Goal: Task Accomplishment & Management: Manage account settings

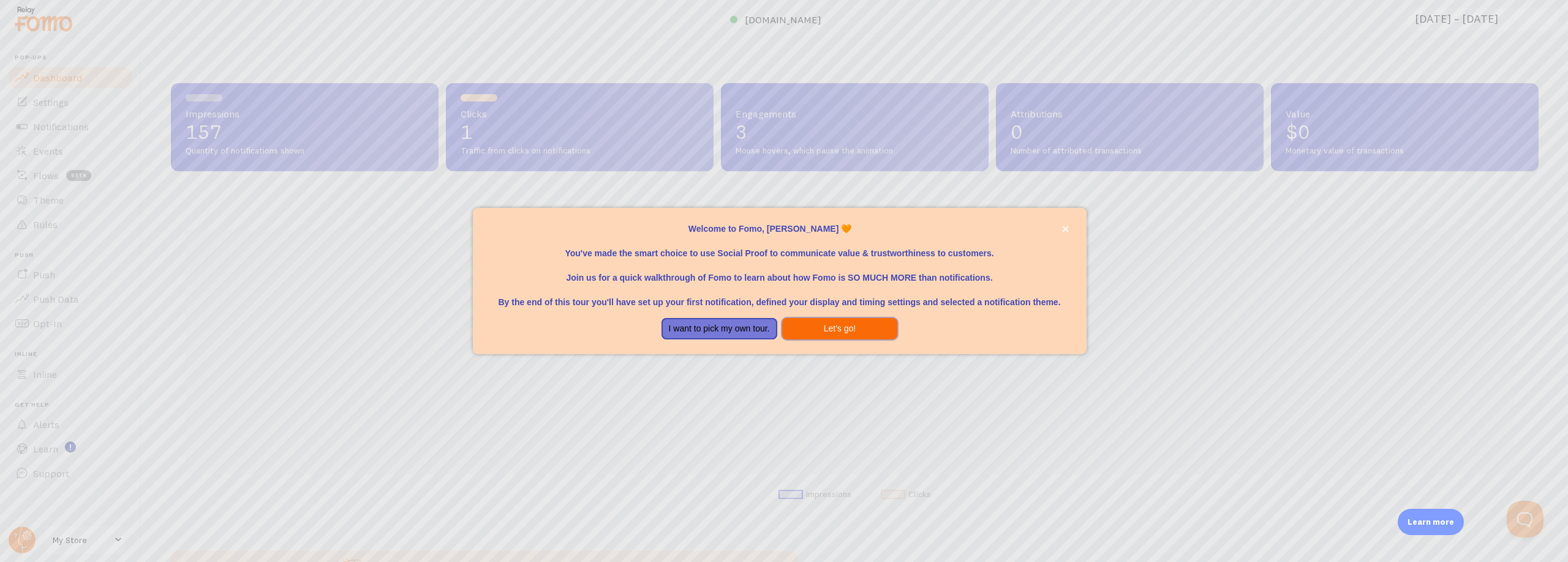
click at [804, 331] on button "Let's go!" at bounding box center [839, 329] width 116 height 22
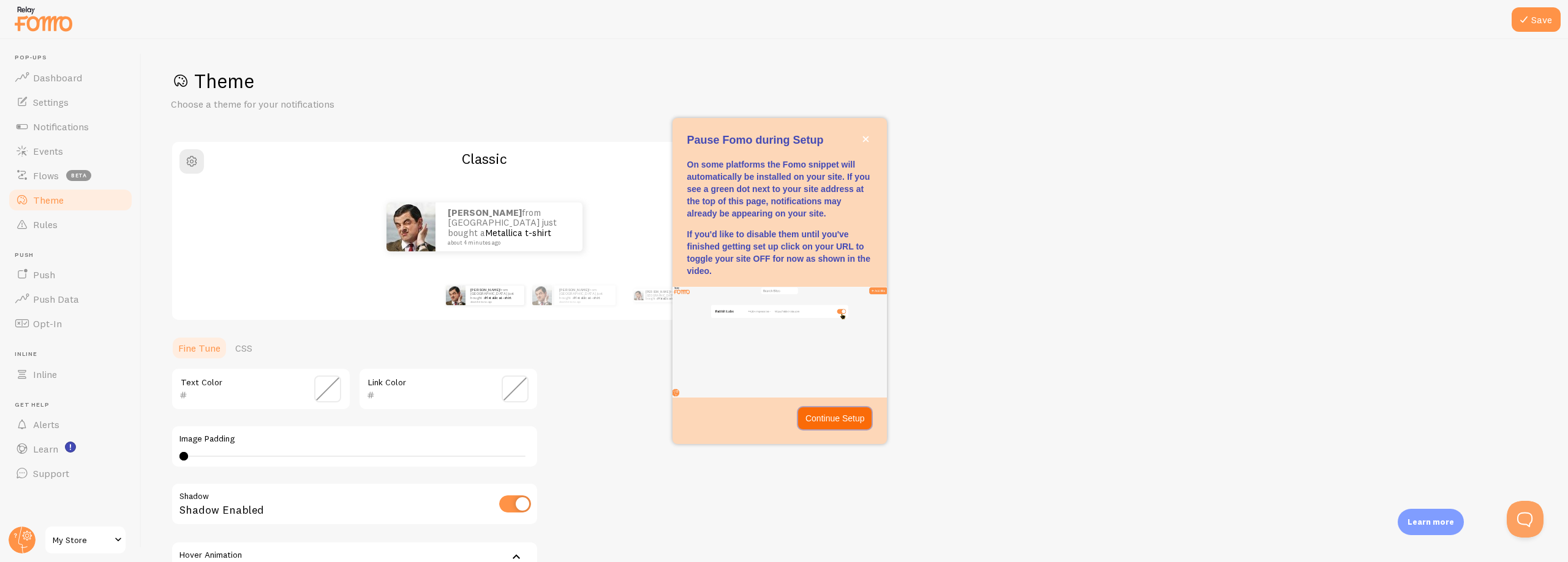
click at [862, 422] on p "Continue Setup" at bounding box center [834, 418] width 59 height 12
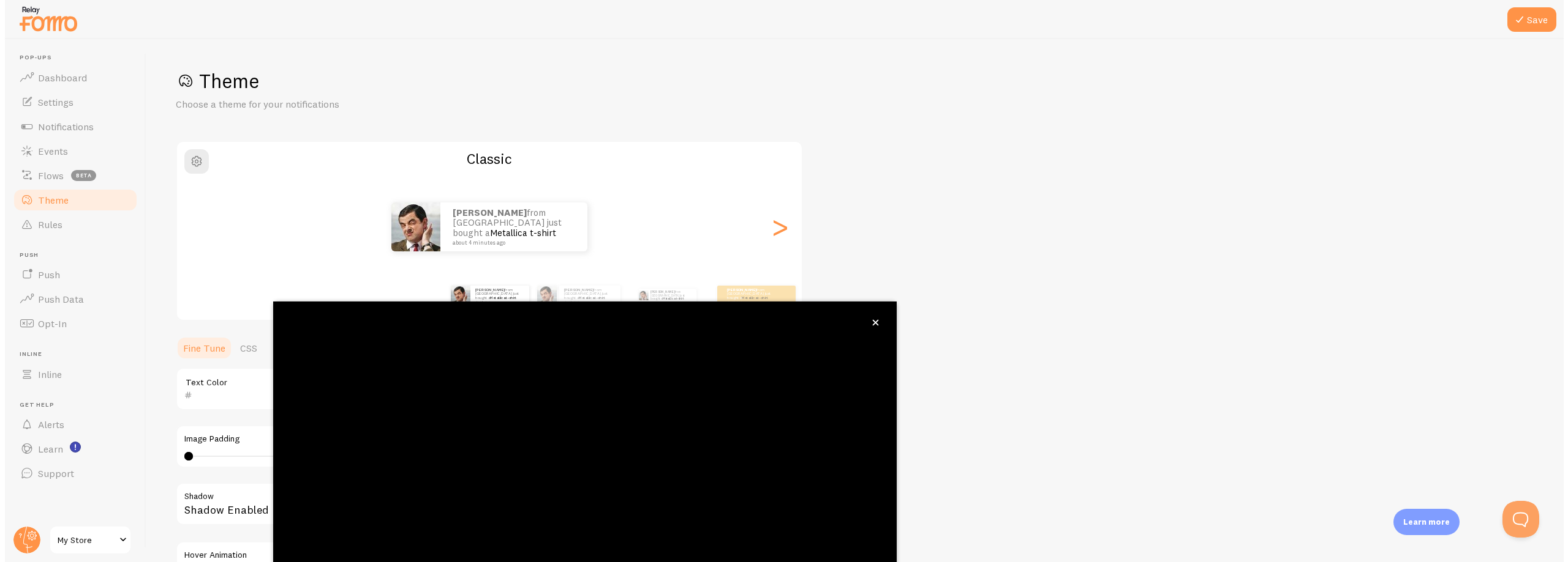
scroll to position [47, 0]
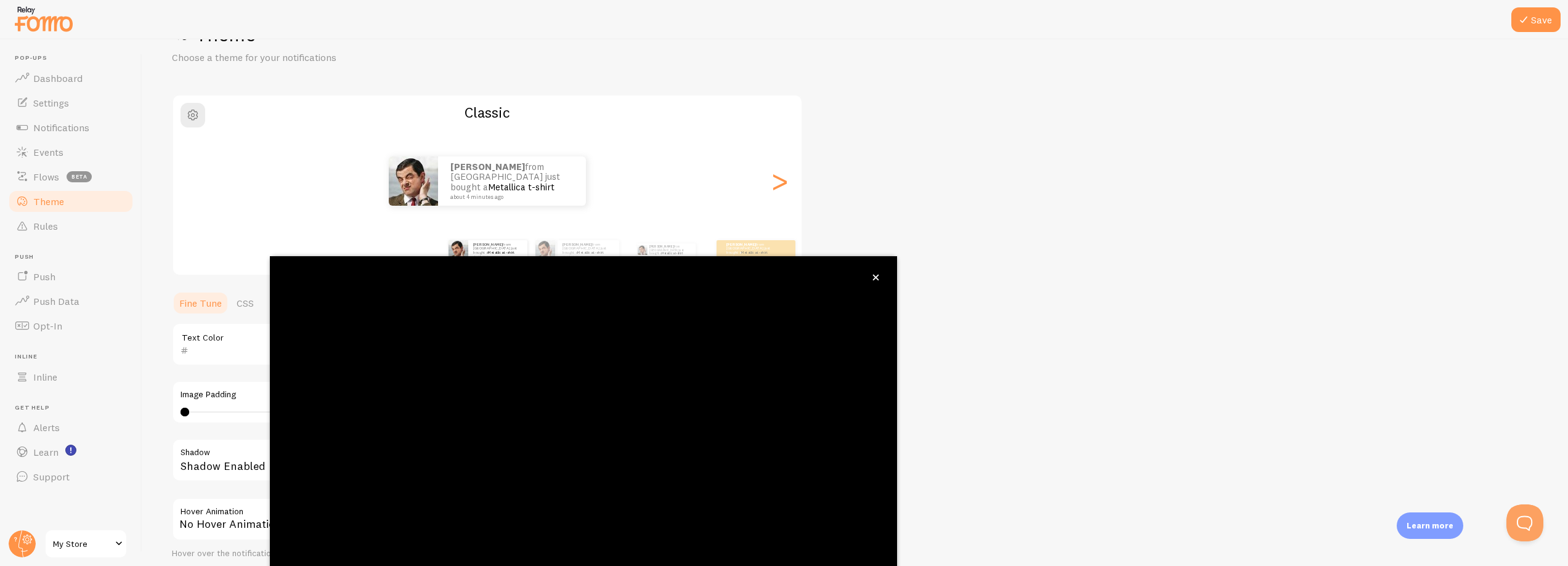
click at [1065, 241] on div "Theme Choose a theme for your notifications Classic [PERSON_NAME] from [GEOGRAP…" at bounding box center [855, 314] width 1366 height 585
click at [873, 275] on icon "close," at bounding box center [875, 278] width 6 height 6
click at [782, 186] on div ">" at bounding box center [779, 181] width 15 height 89
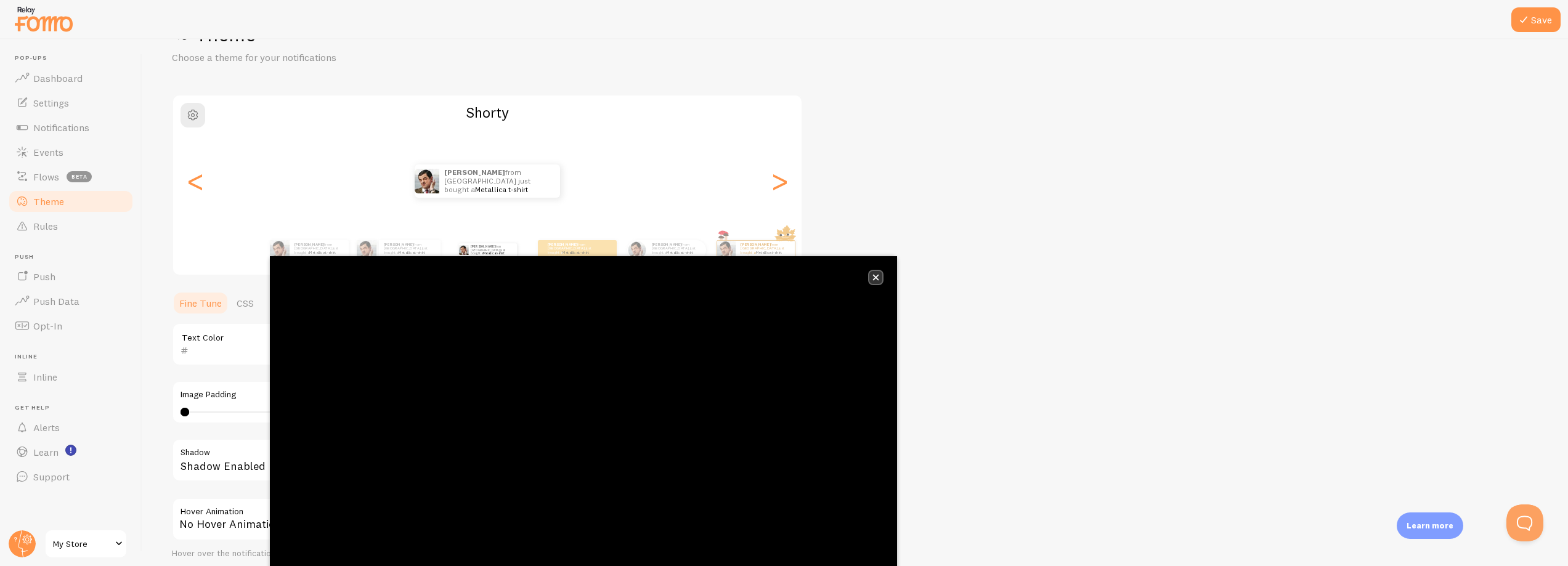
click at [873, 276] on icon "close," at bounding box center [875, 278] width 7 height 7
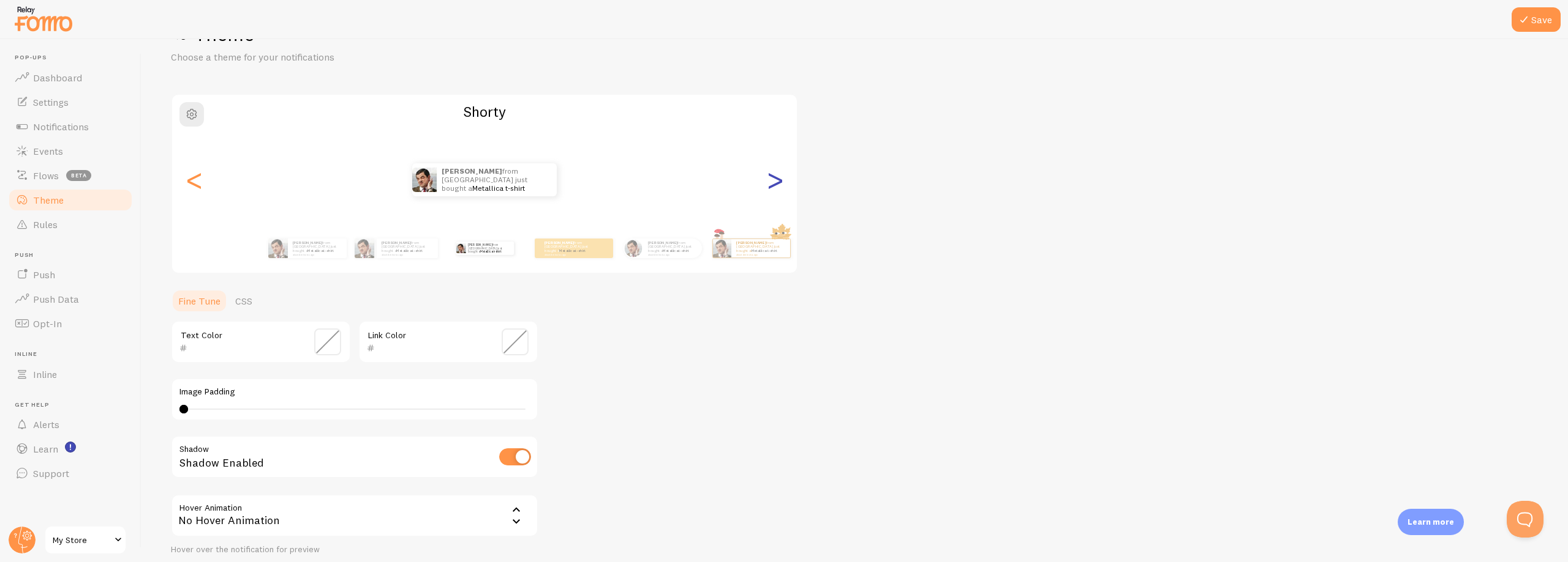
click at [774, 186] on div ">" at bounding box center [774, 180] width 15 height 88
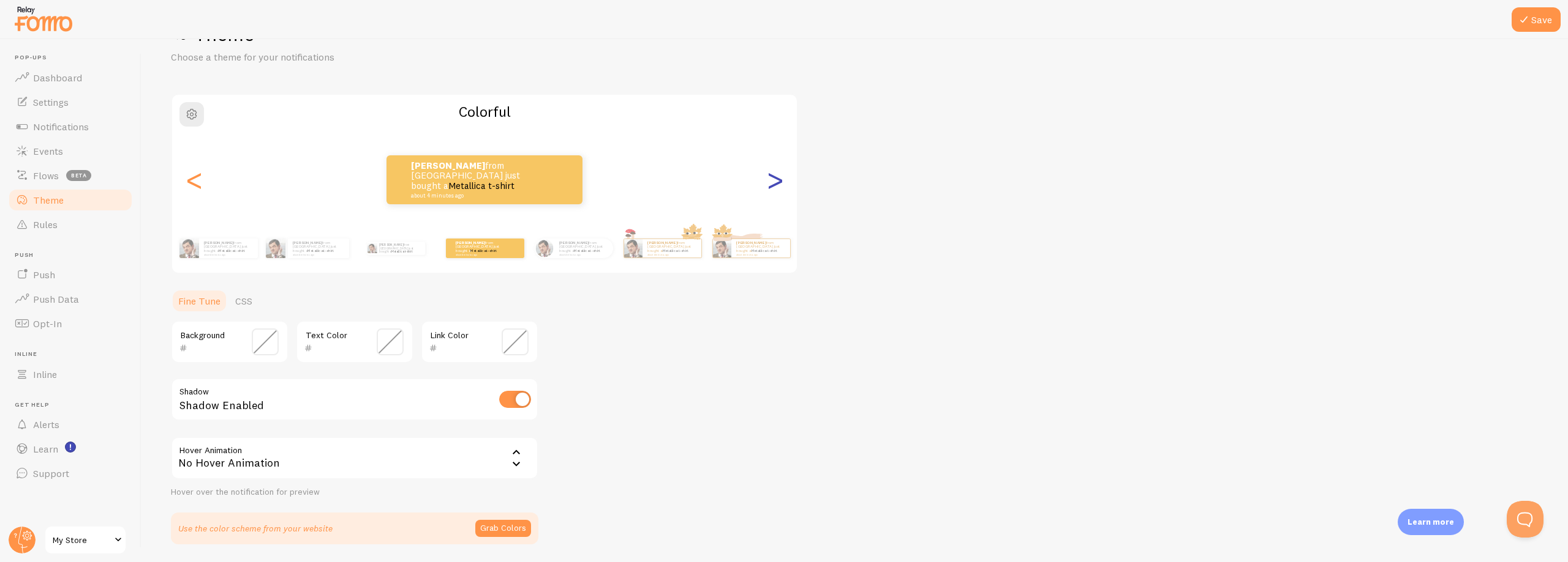
click at [773, 185] on div ">" at bounding box center [774, 180] width 15 height 88
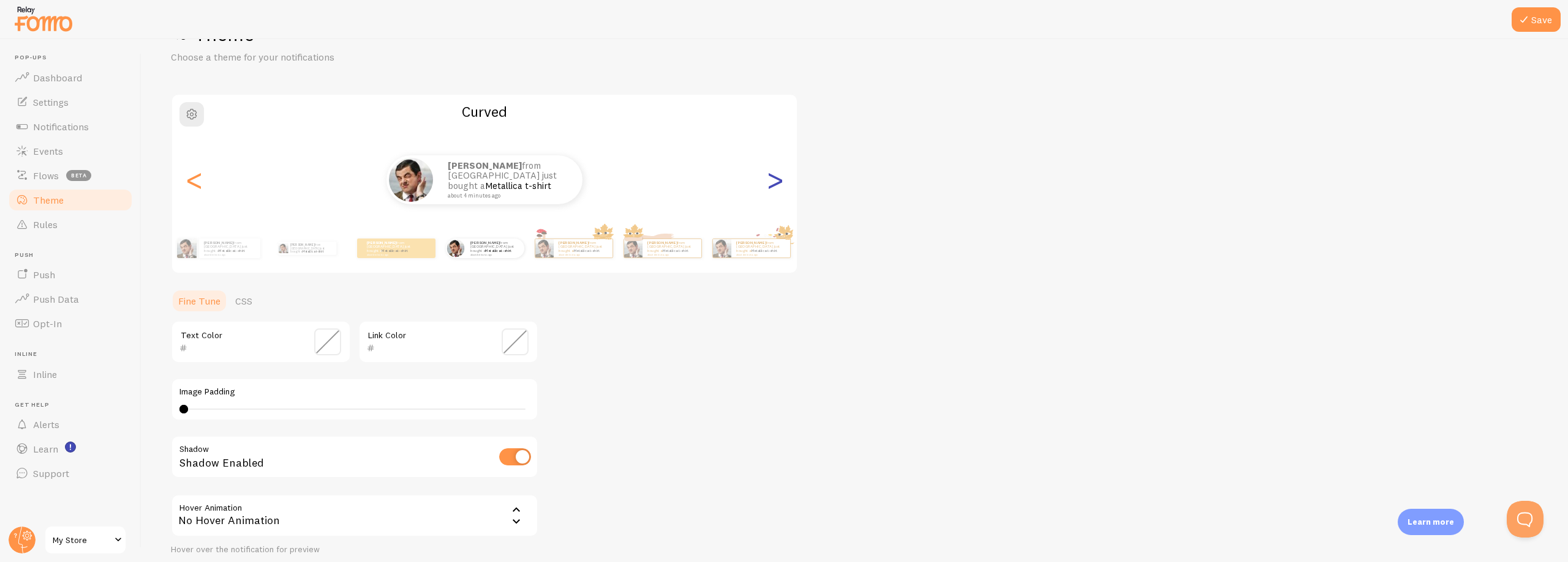
click at [773, 185] on div ">" at bounding box center [774, 180] width 15 height 88
type input "0"
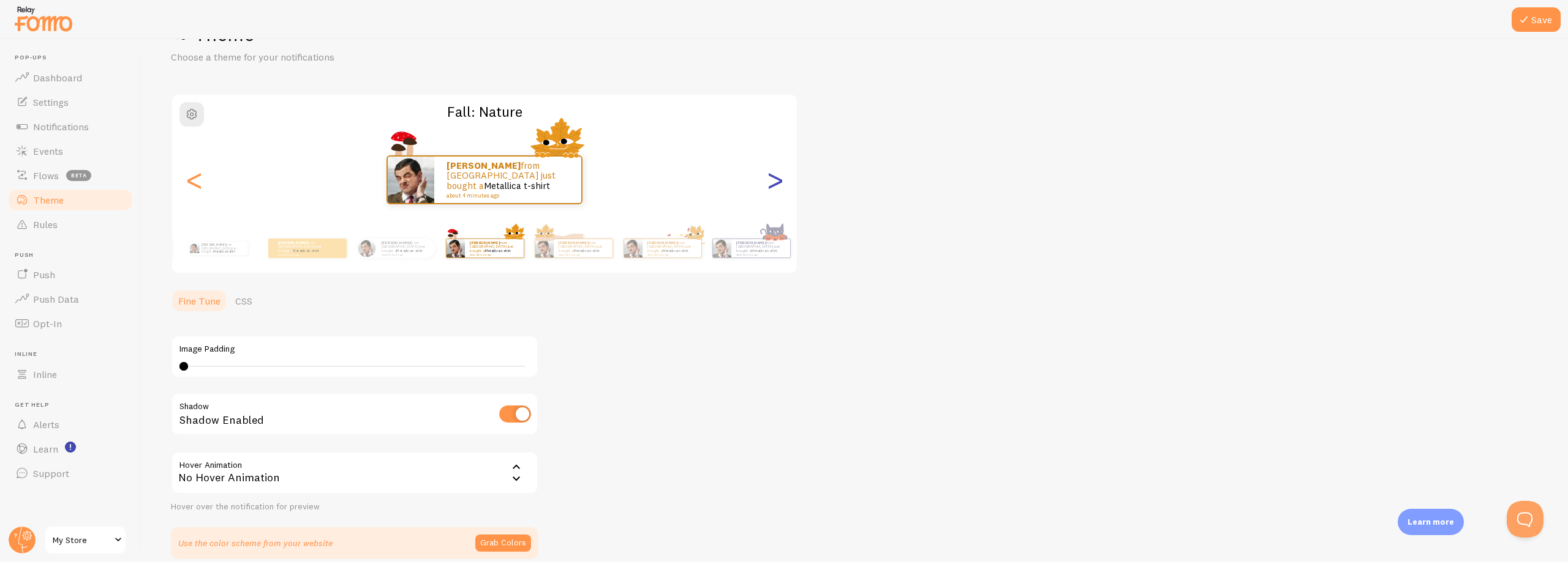
click at [773, 185] on div ">" at bounding box center [774, 180] width 15 height 88
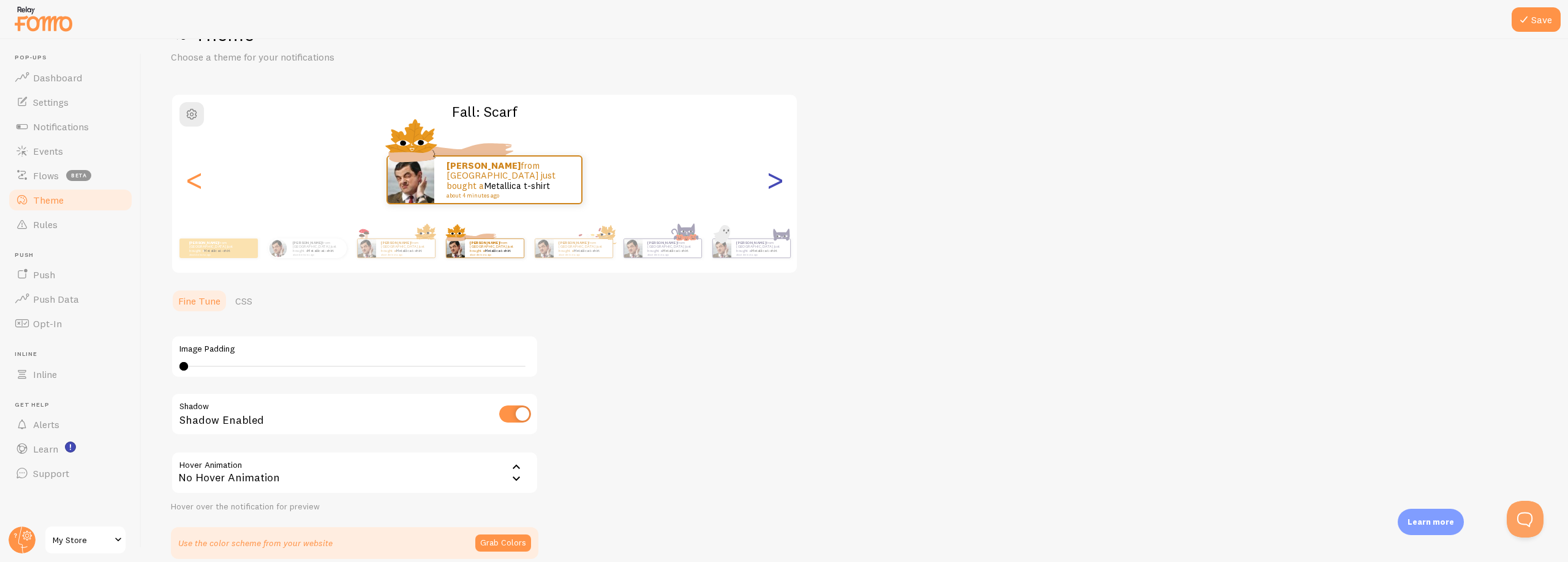
click at [773, 185] on div ">" at bounding box center [774, 180] width 15 height 88
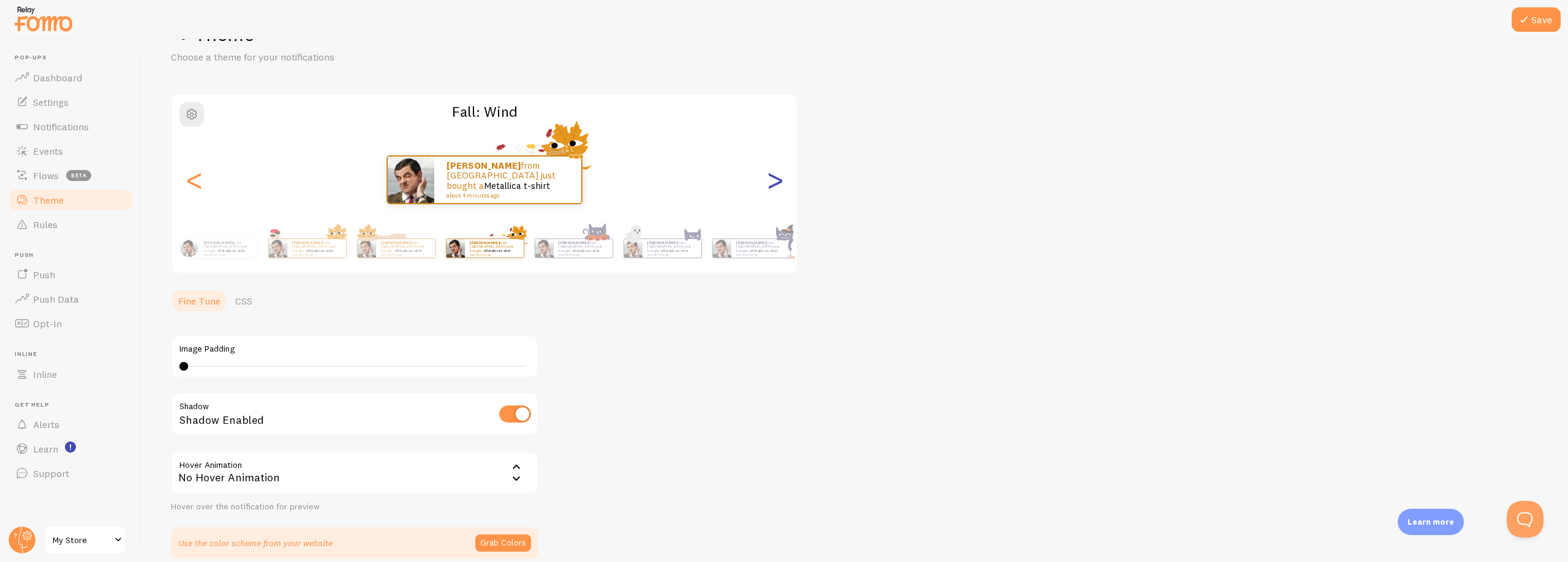
click at [773, 185] on div ">" at bounding box center [774, 180] width 15 height 88
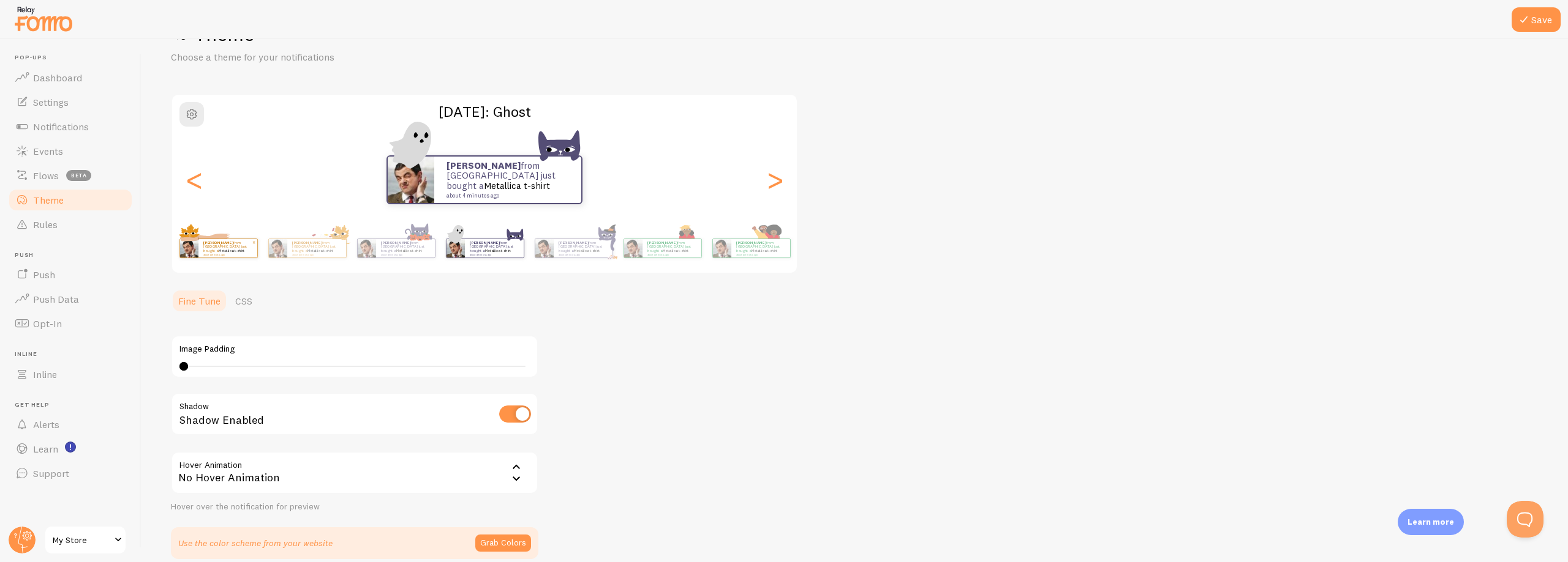
click at [252, 250] on p "[PERSON_NAME] from [GEOGRAPHIC_DATA] just bought a Metallica t-shirt about 4 mi…" at bounding box center [227, 248] width 49 height 15
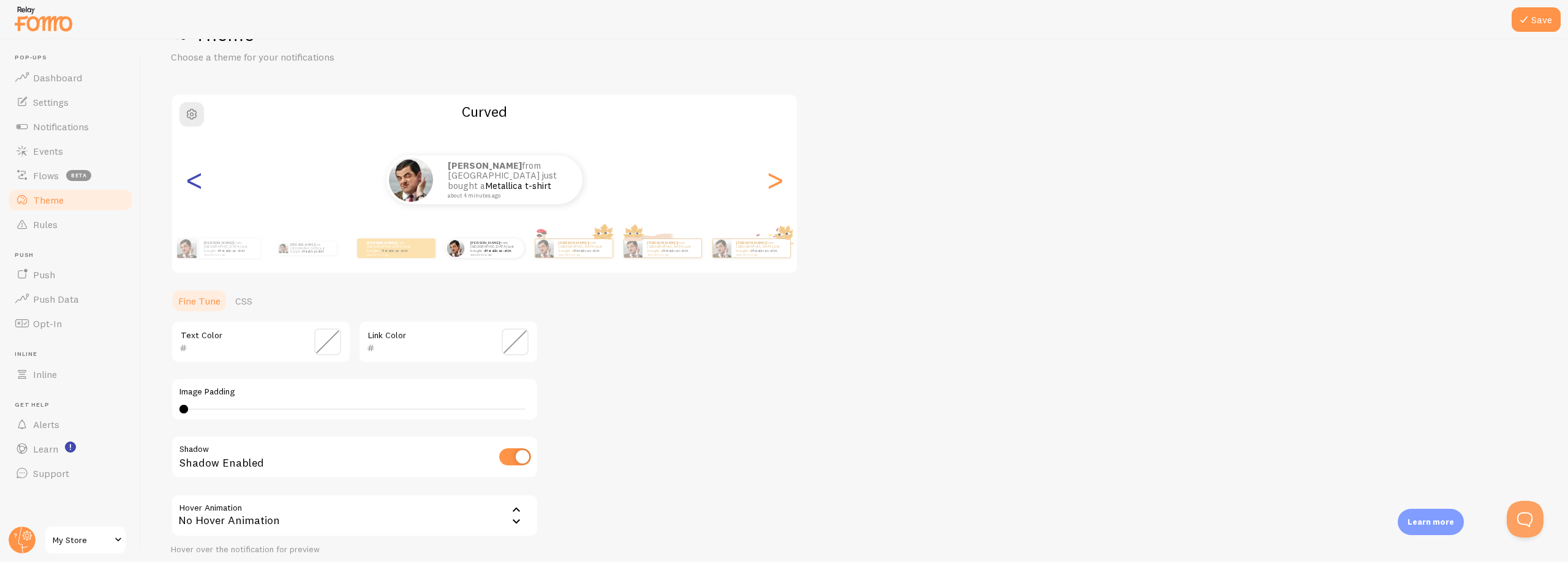
click at [192, 189] on div "<" at bounding box center [194, 180] width 15 height 88
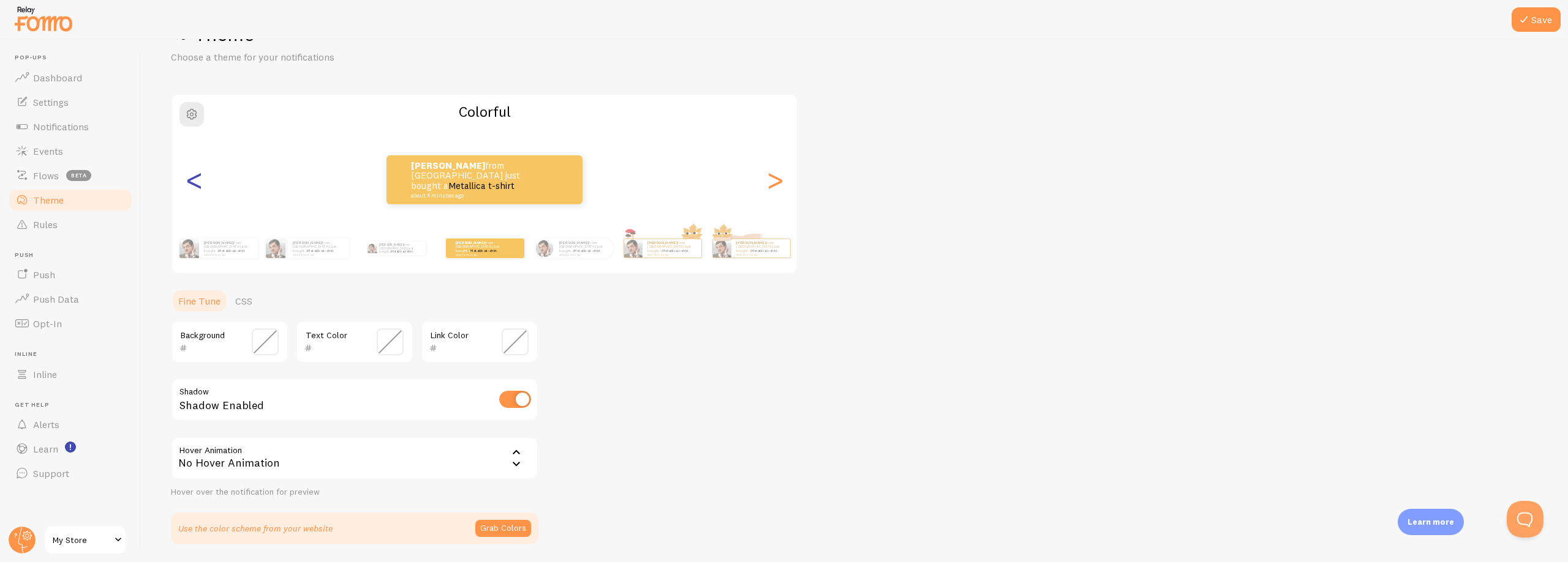
click at [192, 189] on div "<" at bounding box center [194, 180] width 15 height 88
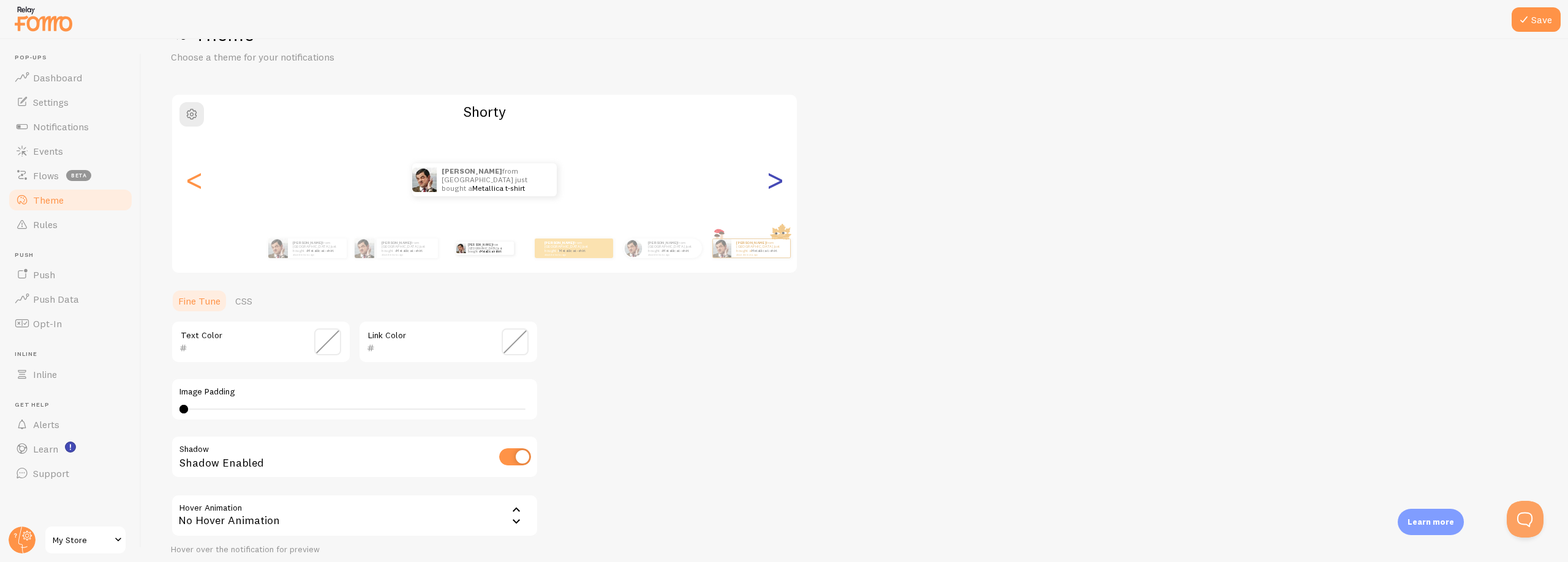
click at [781, 187] on div ">" at bounding box center [774, 180] width 15 height 88
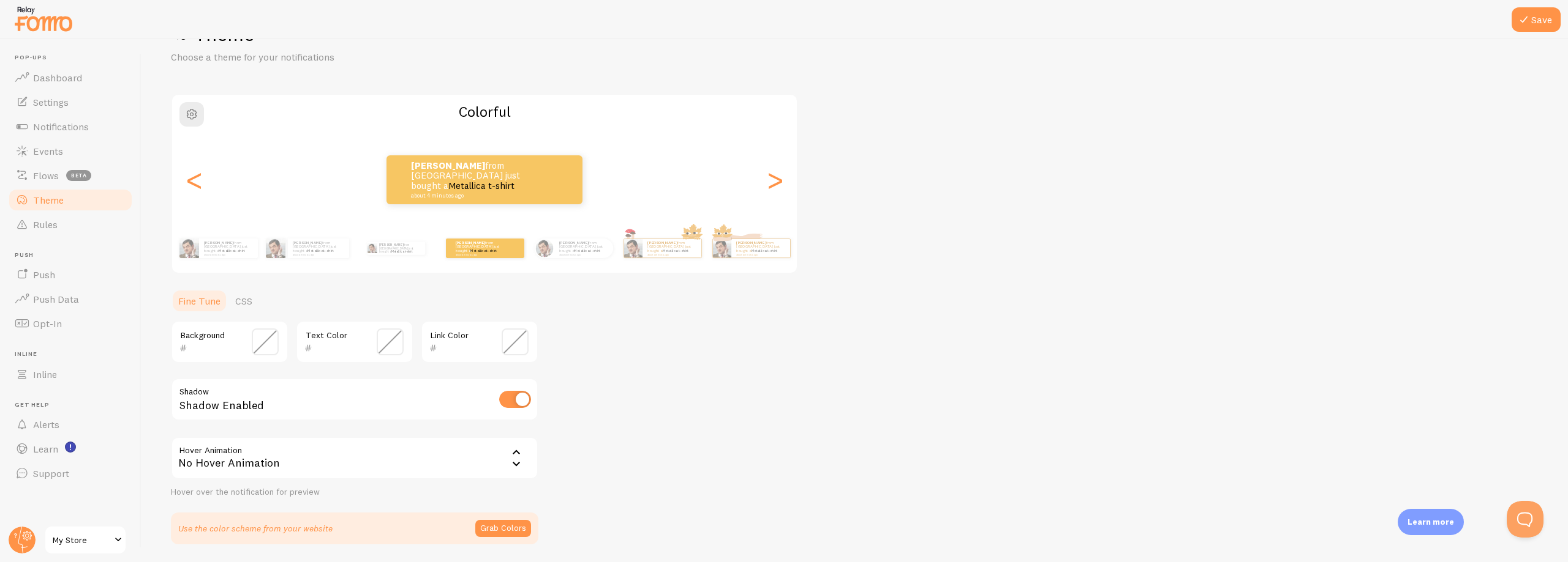
scroll to position [88, 0]
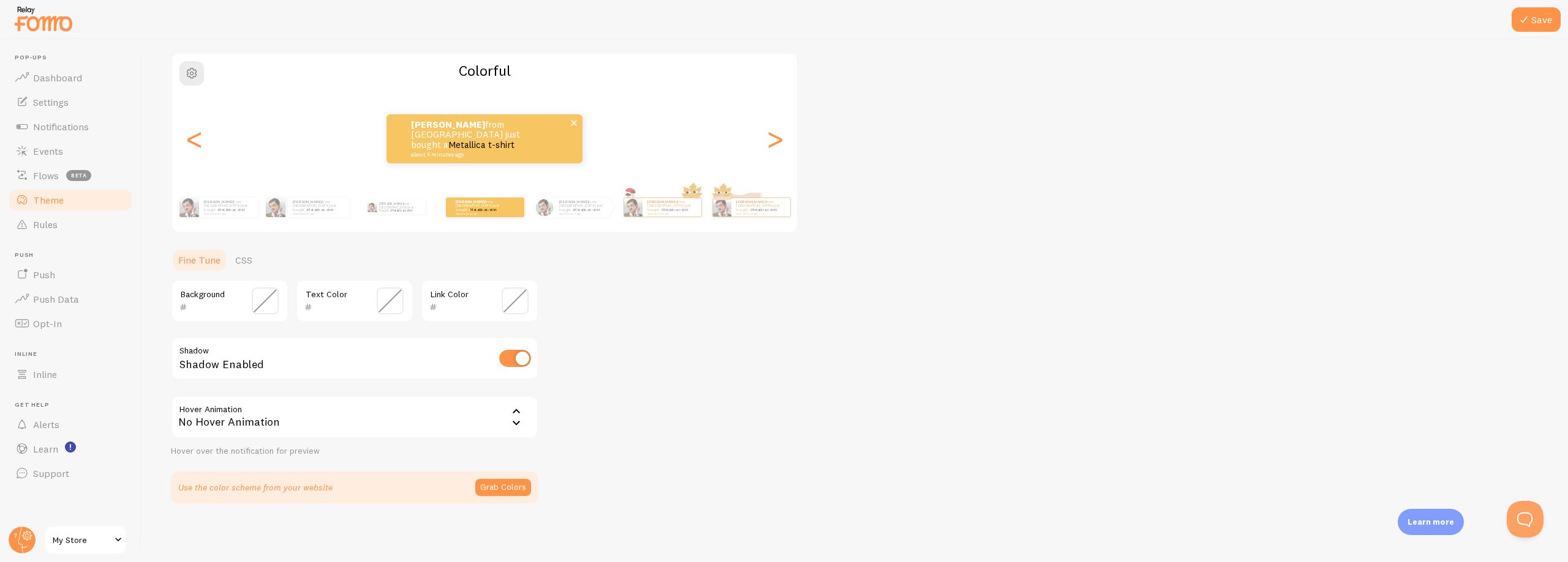
click at [449, 152] on small "about 4 minutes ago" at bounding box center [470, 154] width 119 height 6
click at [261, 298] on span at bounding box center [265, 301] width 27 height 27
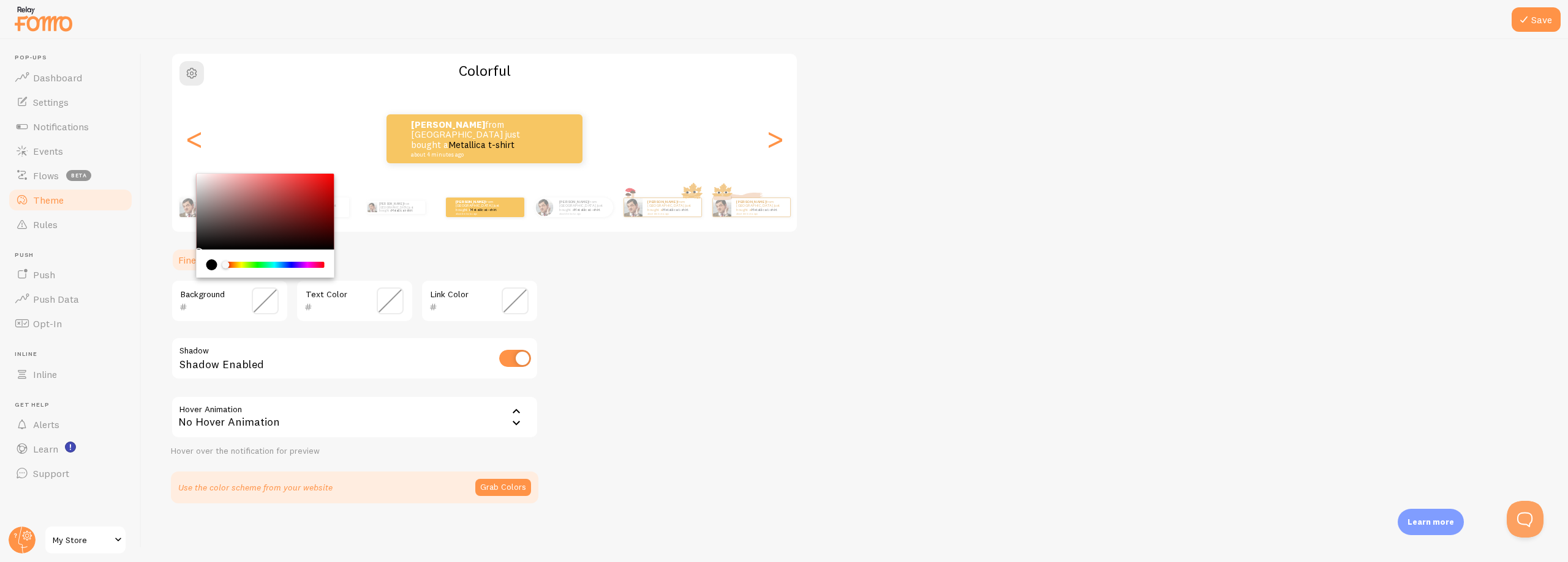
type input "000000"
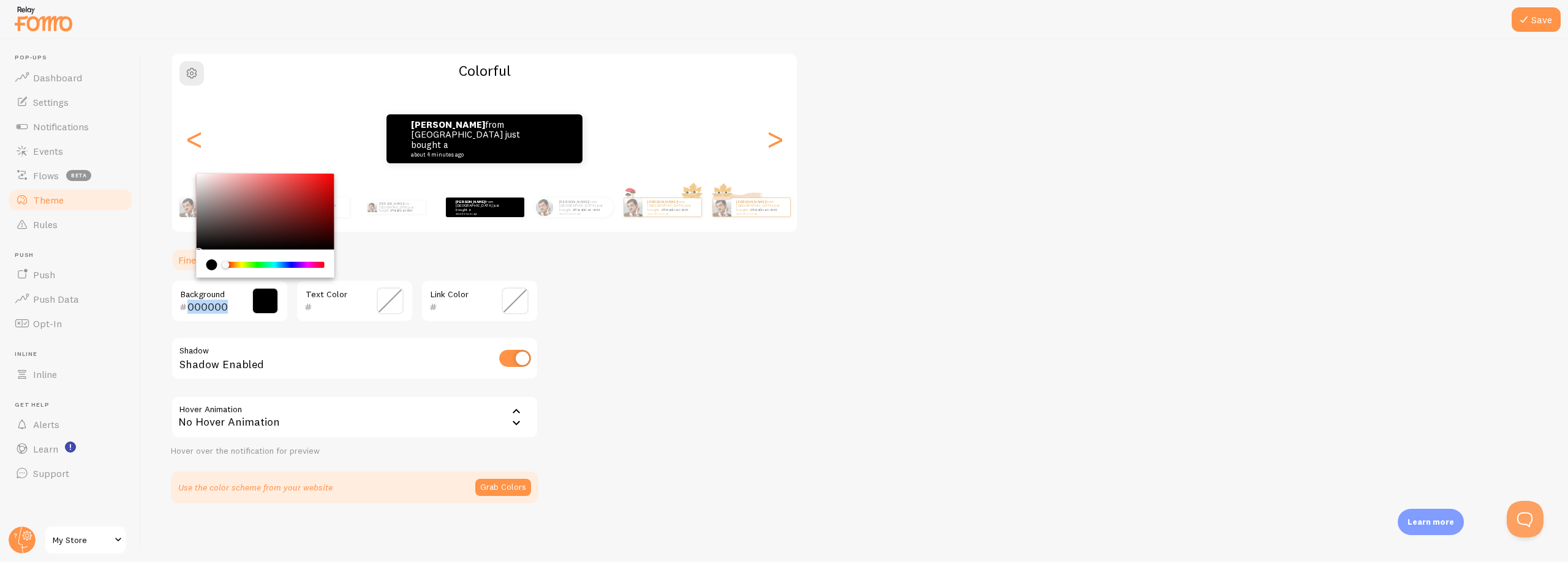
drag, startPoint x: 258, startPoint y: 250, endPoint x: 376, endPoint y: 259, distance: 118.3
click at [376, 259] on section "Fine Tune CSS 000000 Background Text Color Link Color Shadow Shadow Enabled Hov…" at bounding box center [354, 375] width 368 height 256
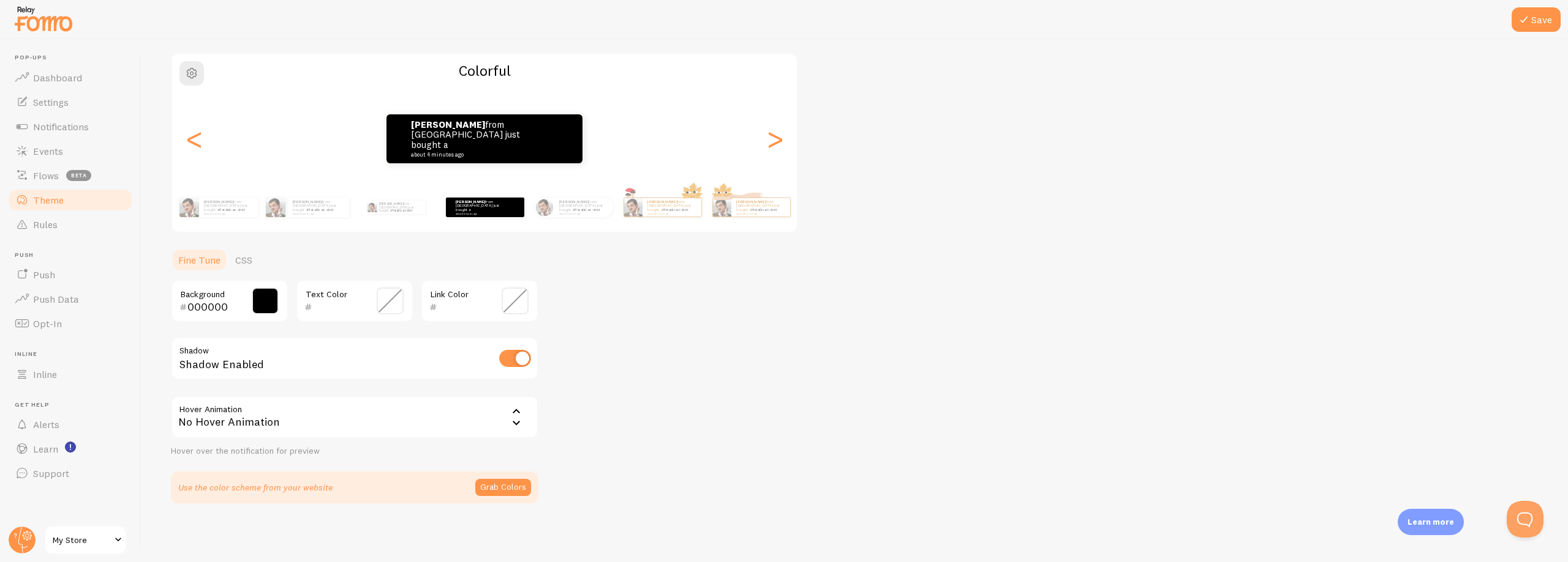
click at [479, 306] on input "text" at bounding box center [462, 307] width 50 height 15
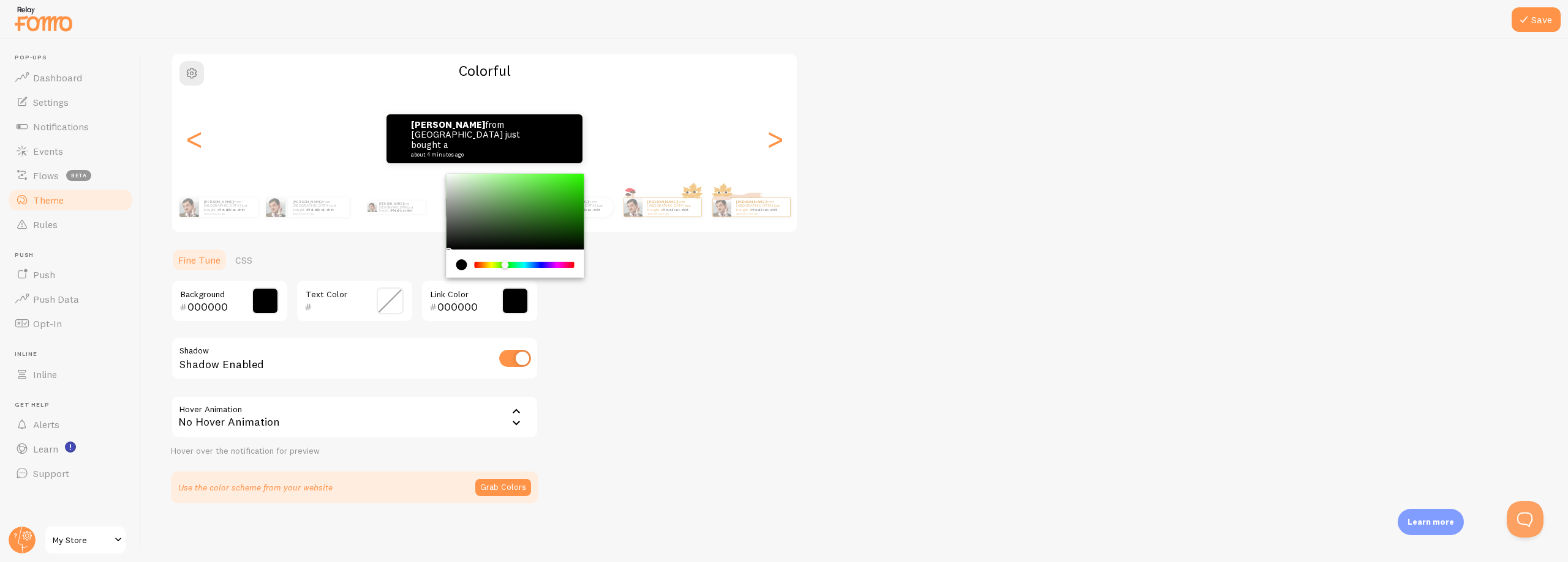
click at [505, 266] on div "Chrome color picker" at bounding box center [525, 265] width 98 height 6
click at [495, 264] on div "Chrome color picker" at bounding box center [495, 265] width 8 height 8
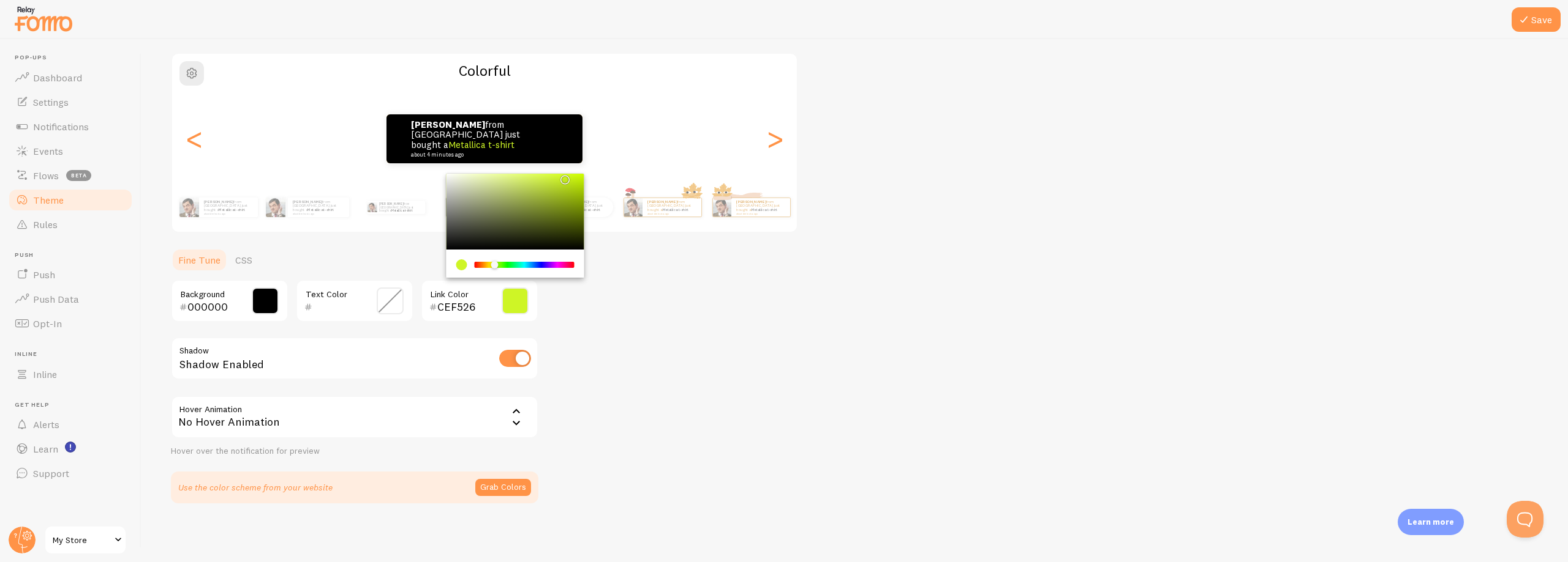
type input "C6EF17"
drag, startPoint x: 562, startPoint y: 176, endPoint x: 571, endPoint y: 179, distance: 9.5
click at [571, 179] on div "Chrome color picker" at bounding box center [515, 212] width 138 height 76
click at [693, 362] on div "Theme Choose a theme for your notifications Colorful [PERSON_NAME] from [GEOGRA…" at bounding box center [854, 242] width 1367 height 523
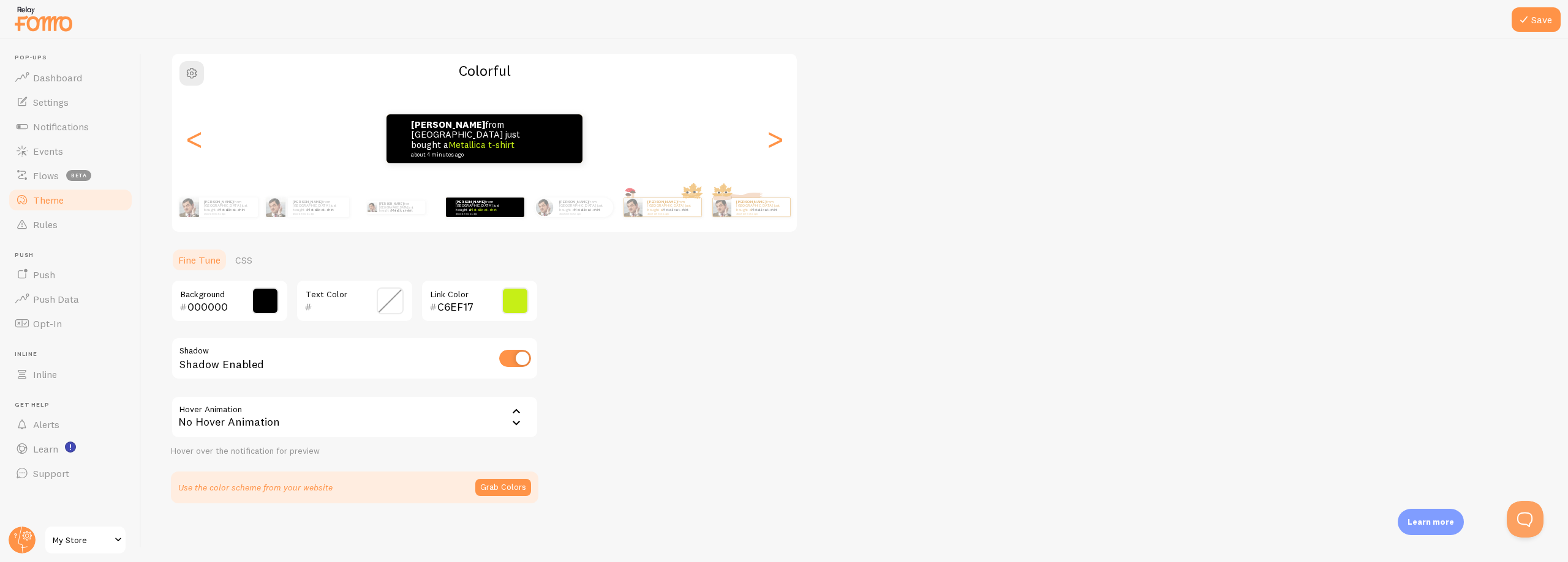
click at [410, 423] on div "No Hover Animation" at bounding box center [354, 417] width 368 height 43
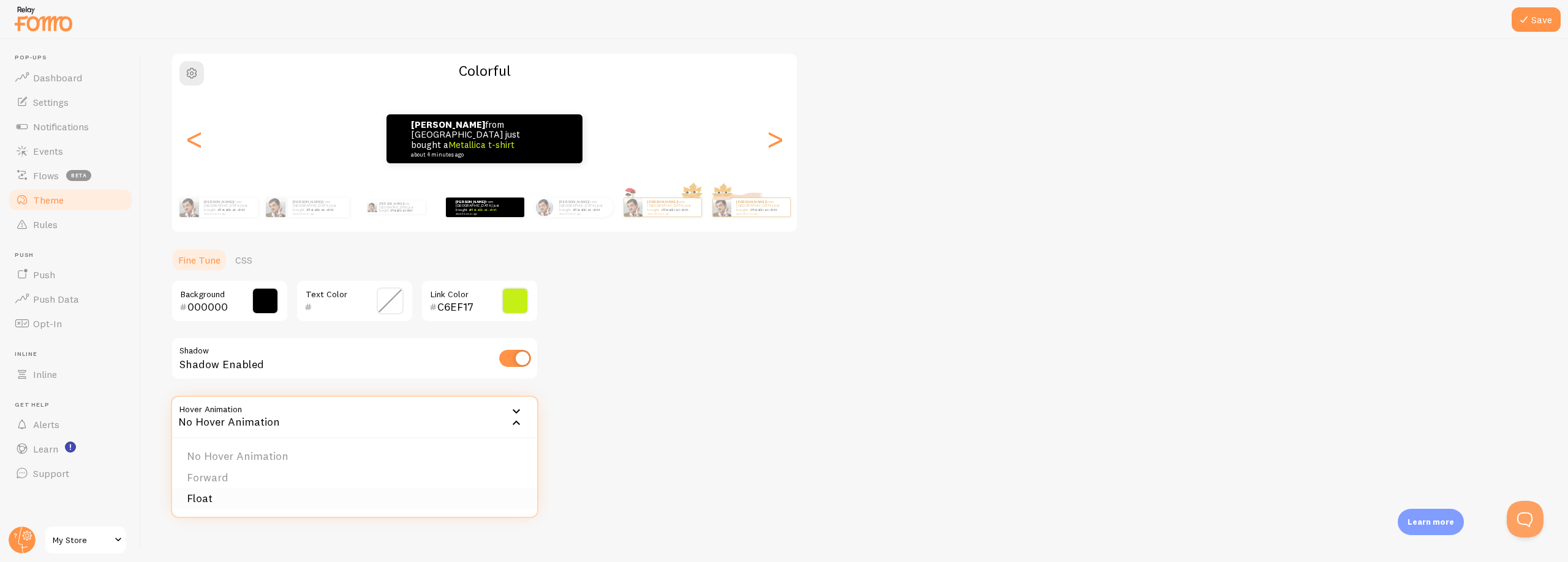
click at [183, 503] on li "Float" at bounding box center [355, 499] width 365 height 21
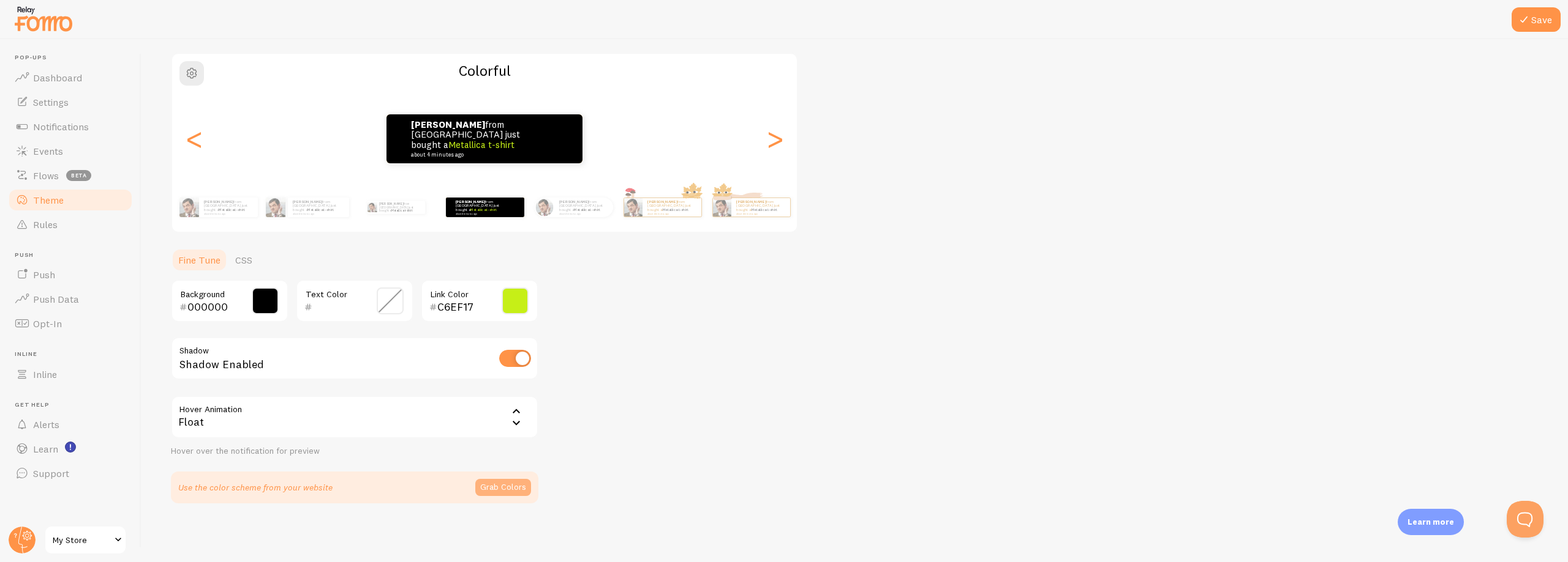
click at [518, 485] on button "Grab Colors" at bounding box center [502, 487] width 56 height 17
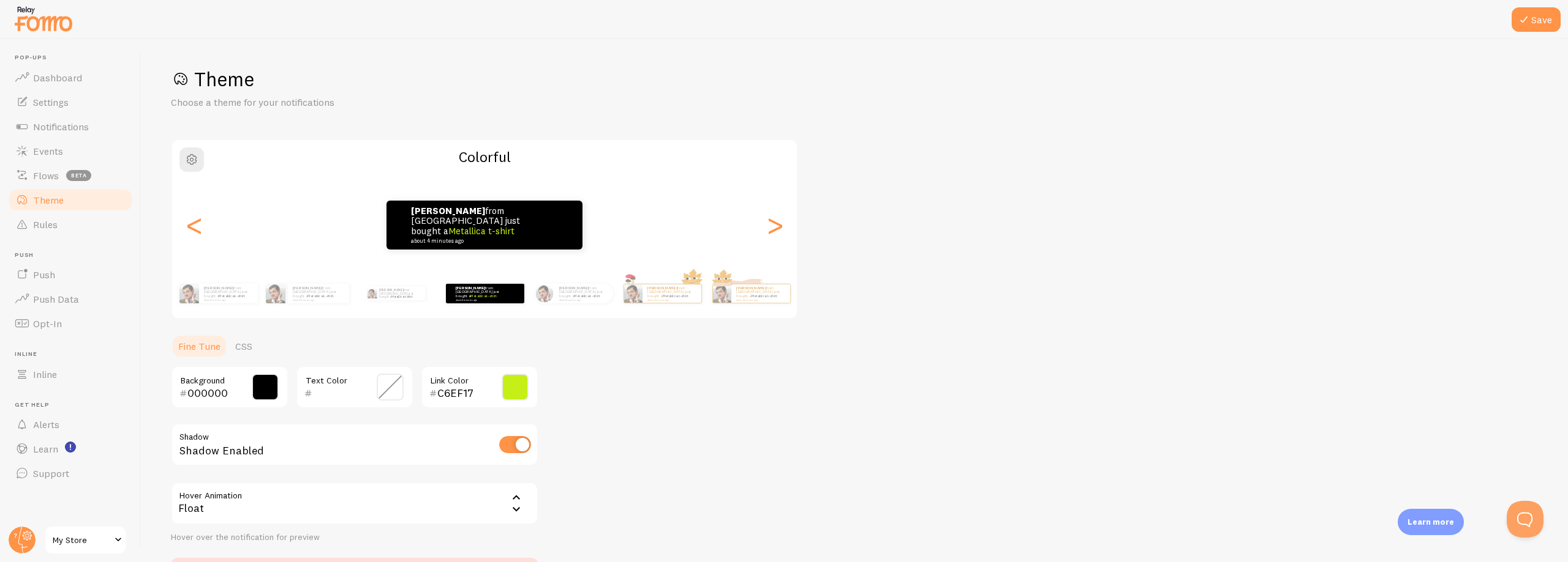
scroll to position [0, 0]
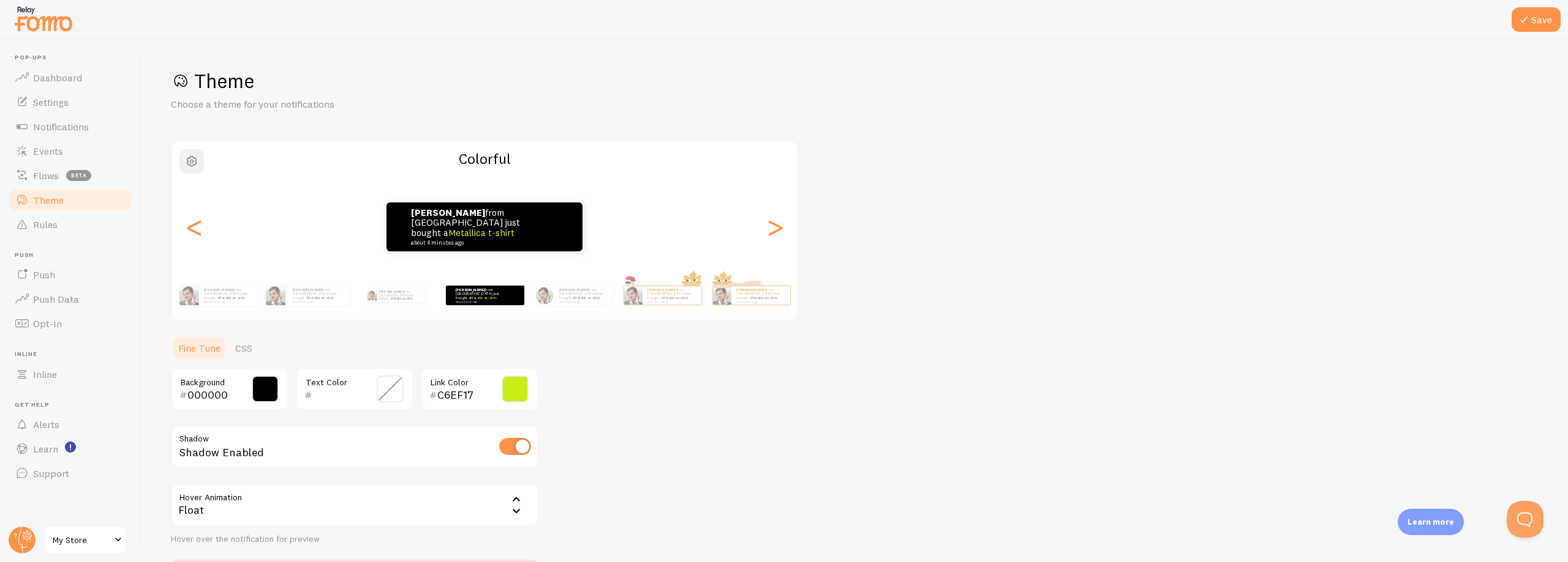
click at [189, 164] on span "button" at bounding box center [191, 161] width 15 height 15
click at [334, 95] on div "Theme Choose a theme for your notifications" at bounding box center [854, 90] width 1367 height 43
click at [1529, 12] on icon at bounding box center [1523, 19] width 15 height 15
